Goal: Find specific page/section: Find specific page/section

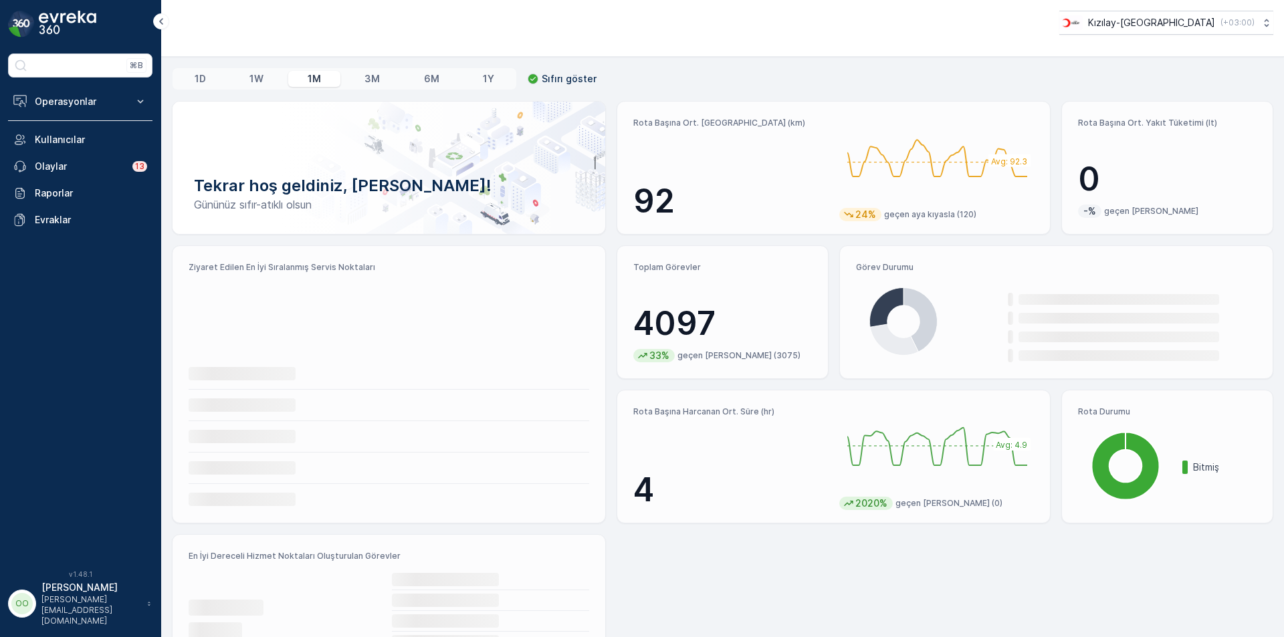
click at [112, 111] on button "Operasyonlar" at bounding box center [80, 101] width 144 height 27
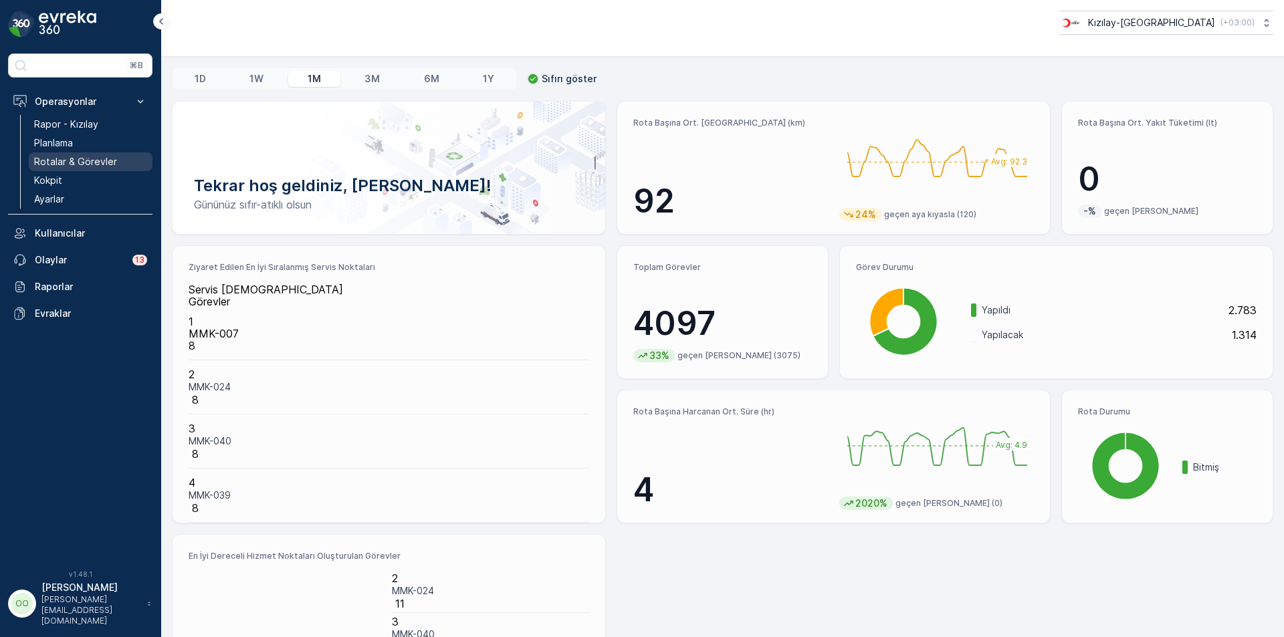
click at [73, 154] on link "Rotalar & Görevler" at bounding box center [91, 161] width 124 height 19
